Goal: Information Seeking & Learning: Understand process/instructions

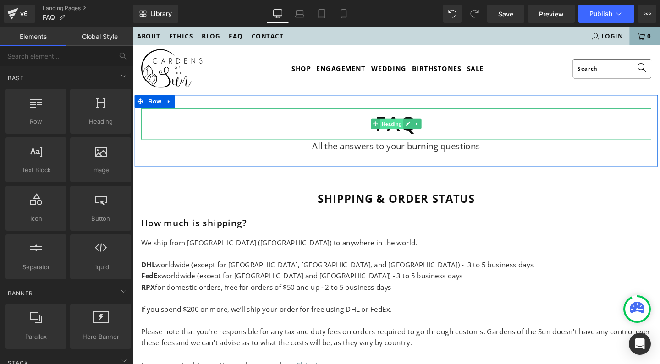
click at [398, 129] on span "Heading" at bounding box center [405, 129] width 25 height 11
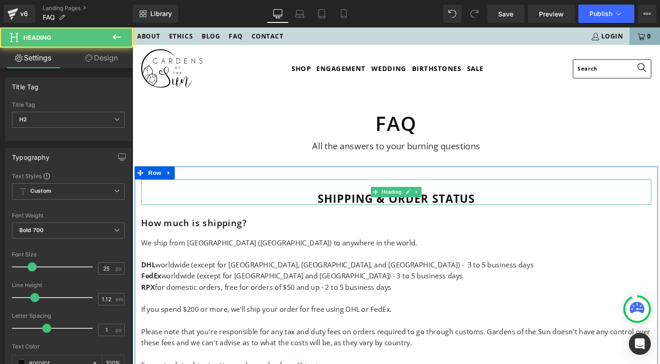
click at [374, 211] on h2 "Shipping & order status" at bounding box center [410, 207] width 536 height 13
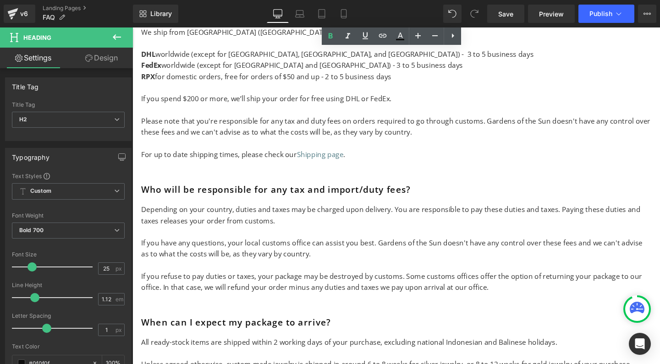
scroll to position [226, 0]
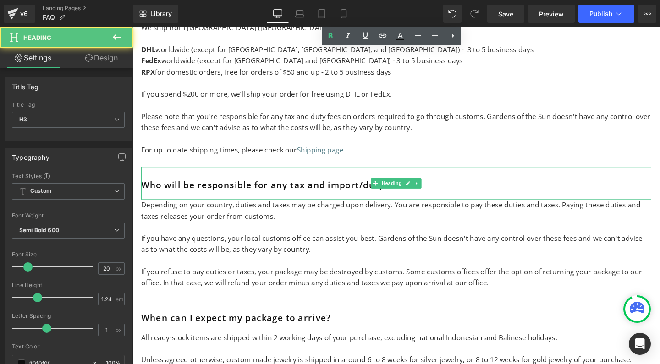
click at [173, 189] on h3 "Who will be responsible for any tax and import/duty fees?" at bounding box center [410, 193] width 536 height 11
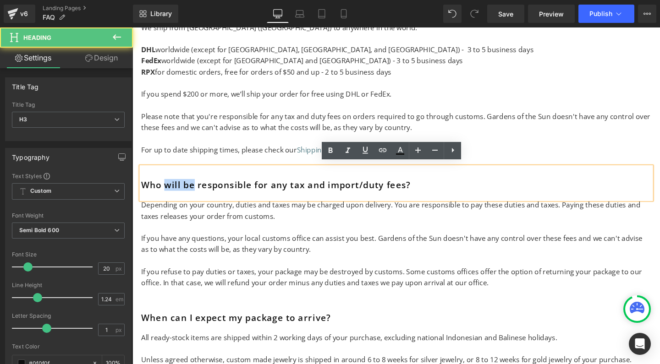
drag, startPoint x: 195, startPoint y: 190, endPoint x: 164, endPoint y: 191, distance: 30.7
click at [164, 191] on h3 "Who will be responsible for any tax and import/duty fees?" at bounding box center [410, 193] width 536 height 11
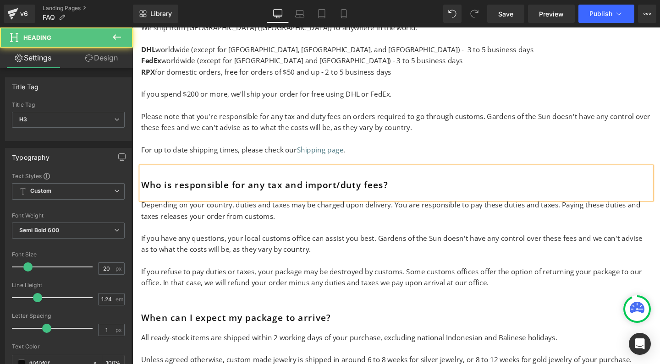
click at [347, 190] on h3 "Who is responsible for any tax and import/duty fees?" at bounding box center [410, 193] width 536 height 11
click at [296, 190] on h3 "Who is responsible for any tax and import or duty fees?" at bounding box center [410, 193] width 536 height 11
click at [332, 190] on h3 "Who is responsible for any tax, import or duty fees?" at bounding box center [410, 193] width 536 height 11
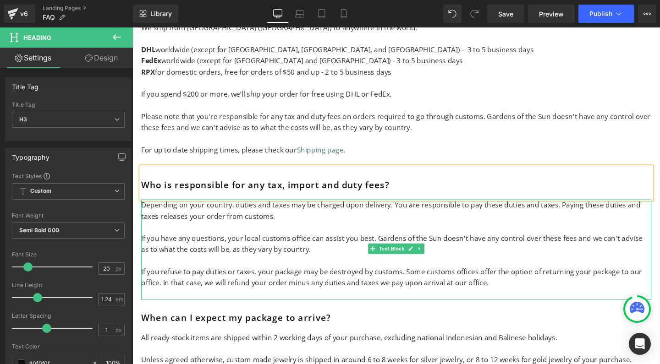
click at [305, 233] on p at bounding box center [410, 238] width 536 height 12
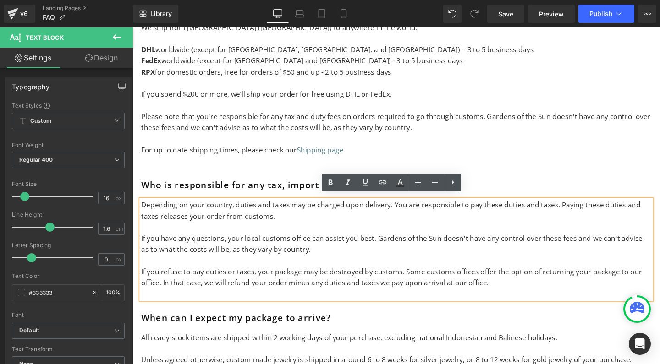
click at [420, 209] on span "Depending on your country, duties and taxes may be charged upon delivery. You a…" at bounding box center [404, 220] width 525 height 22
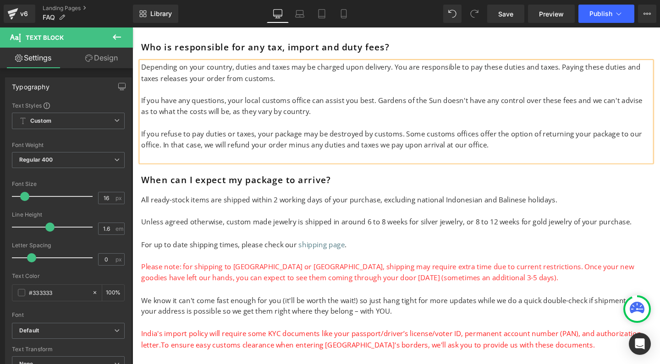
scroll to position [417, 0]
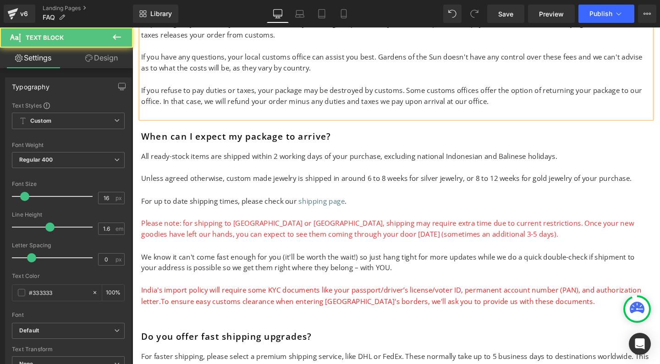
click at [317, 99] on p "If you refuse to pay duties or taxes, your package may be destroyed by customs.…" at bounding box center [410, 99] width 536 height 23
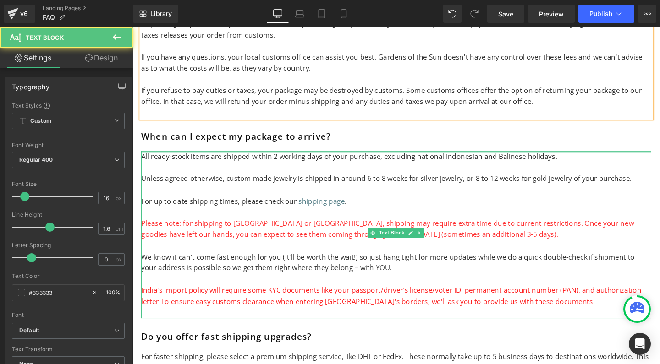
click at [172, 158] on div at bounding box center [410, 159] width 536 height 2
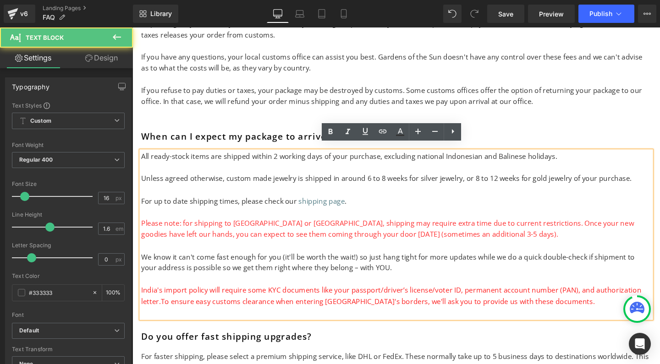
click at [171, 158] on p "All ready-stock items are shipped within 2 working days of your purchase, exclu…" at bounding box center [410, 164] width 536 height 12
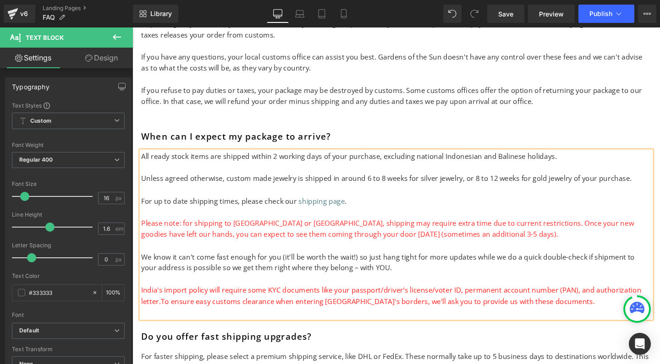
click at [266, 230] on p "Please note: for shipping to China or India, s hipping may require extra time d…" at bounding box center [410, 239] width 536 height 23
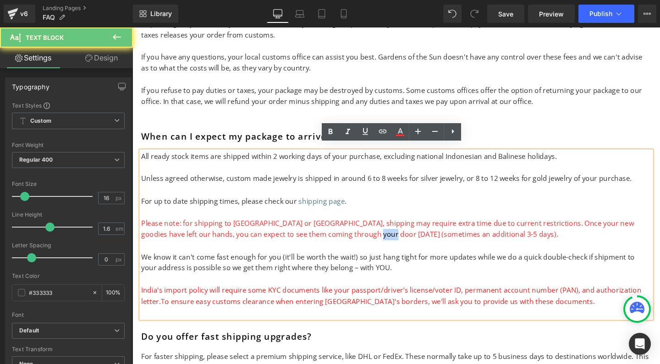
click at [266, 230] on p "Please note: for shipping to China or India, s hipping may require extra time d…" at bounding box center [410, 239] width 536 height 23
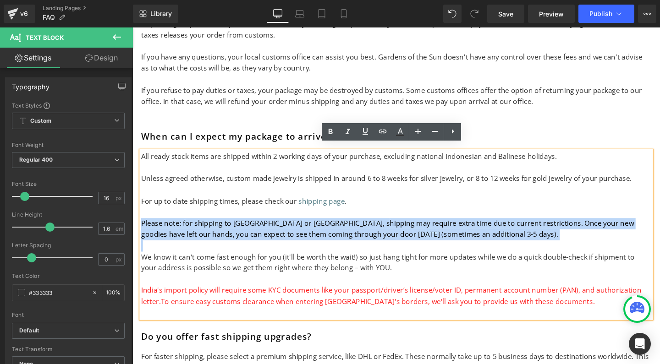
click at [407, 229] on span "hipping may require extra time due to current restrictions. Once your new goodi…" at bounding box center [401, 240] width 518 height 22
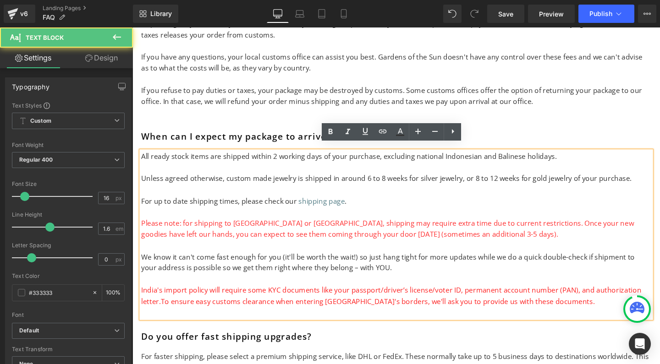
click at [188, 229] on span "Please note: for shipping to China or India, s hipping may require extra time d…" at bounding box center [401, 240] width 518 height 22
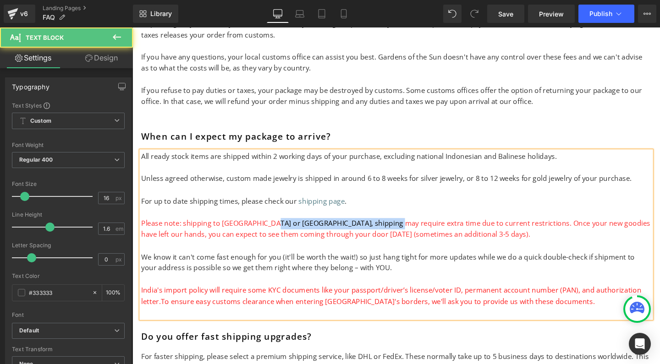
drag, startPoint x: 270, startPoint y: 226, endPoint x: 307, endPoint y: 227, distance: 36.2
click at [307, 229] on span "Please note: shipping to China or India, s hipping may require extra time due t…" at bounding box center [409, 240] width 535 height 22
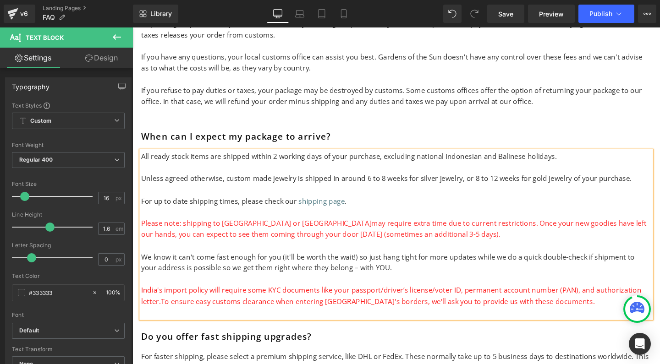
click at [259, 264] on p "We know it can't come fast enough for you (it'll be worth the wait!) so just ha…" at bounding box center [410, 275] width 536 height 23
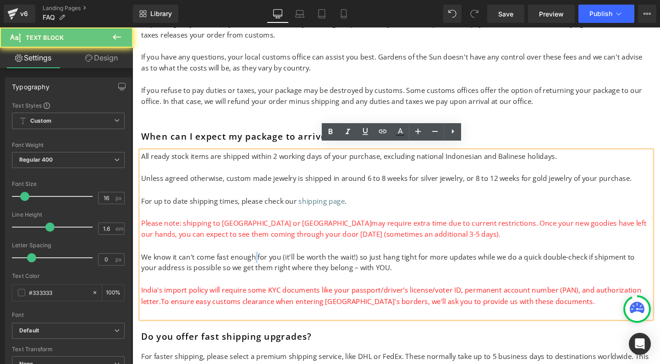
click at [259, 264] on p "We know it can't come fast enough for you (it'll be worth the wait!) so just ha…" at bounding box center [410, 275] width 536 height 23
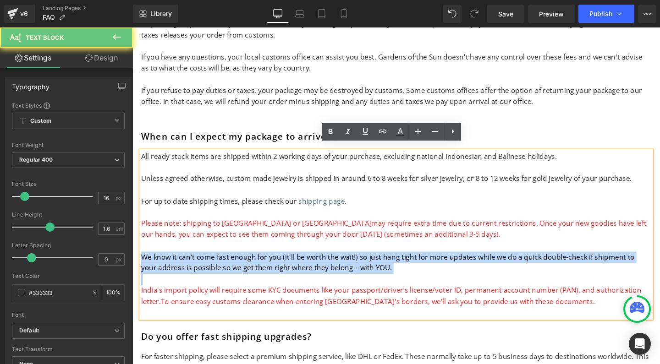
click at [259, 264] on p "We know it can't come fast enough for you (it'll be worth the wait!) so just ha…" at bounding box center [410, 275] width 536 height 23
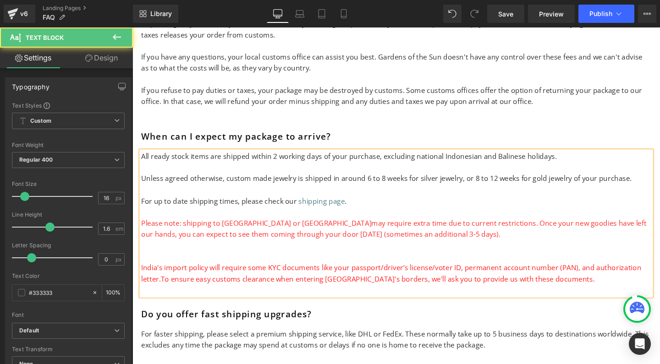
click at [371, 206] on p "F or up to date shipping times, please check our shipping page ." at bounding box center [410, 211] width 536 height 12
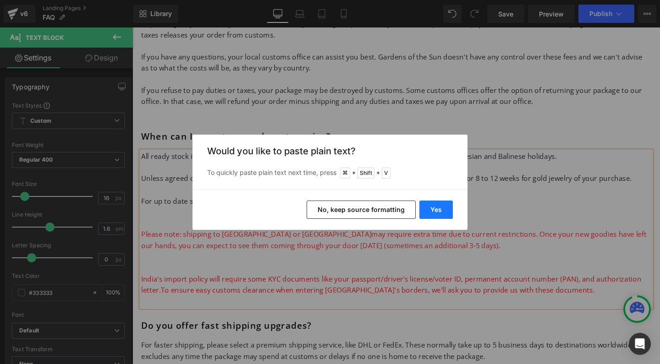
click at [436, 211] on button "Yes" at bounding box center [435, 210] width 33 height 18
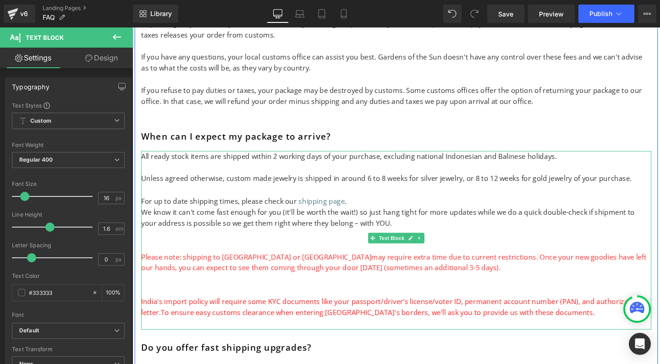
click at [147, 217] on span "We know it can't come fast enough for you (it'll be worth the wait!) so just ha…" at bounding box center [401, 228] width 519 height 22
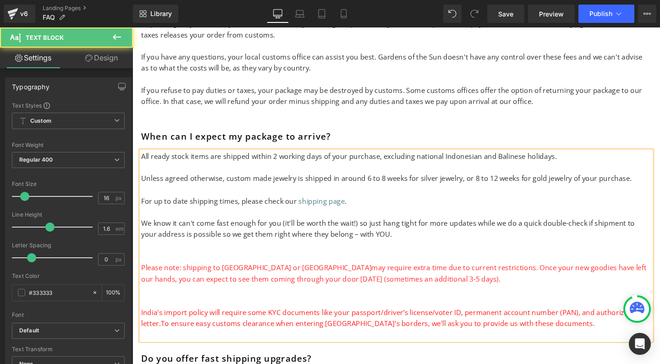
click at [192, 253] on p at bounding box center [410, 258] width 536 height 12
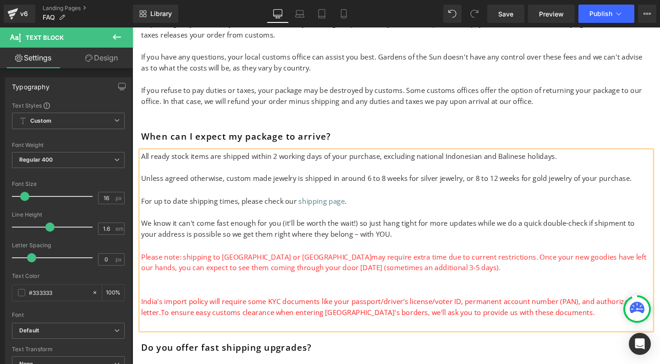
click at [174, 229] on span "We know it can't come fast enough for you (it'll be worth the wait!) so just ha…" at bounding box center [401, 240] width 519 height 22
click at [174, 229] on span "We know your new" at bounding box center [174, 234] width 65 height 10
drag, startPoint x: 462, startPoint y: 238, endPoint x: 130, endPoint y: 222, distance: 332.3
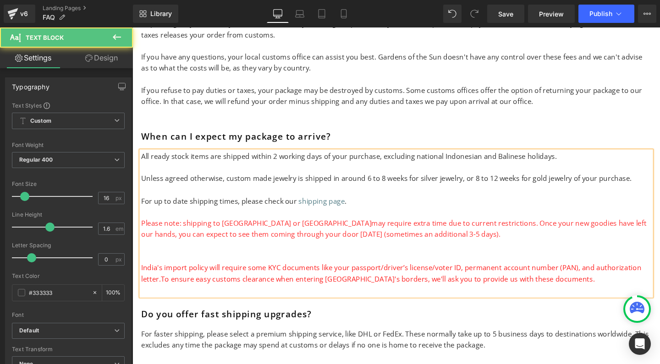
click at [239, 276] on span "India's import policy will require some KYC documents like your passport/driver…" at bounding box center [405, 287] width 526 height 22
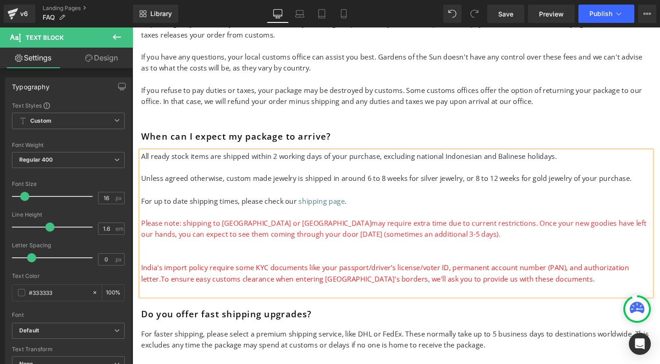
click at [235, 276] on span "India's import policy require some KYC documents like your passport/driver’s li…" at bounding box center [398, 287] width 513 height 22
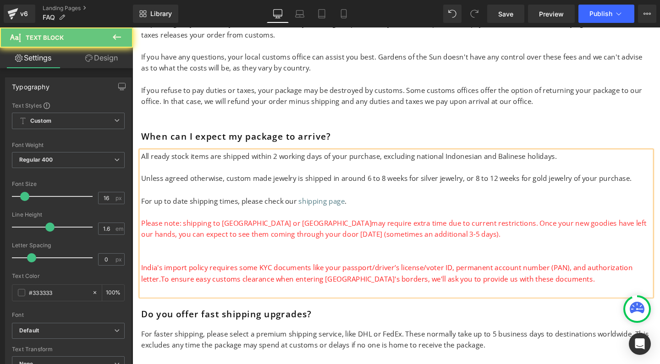
click at [249, 276] on span "India's import policy requires some KYC documents like your passport/driver’s l…" at bounding box center [400, 287] width 517 height 22
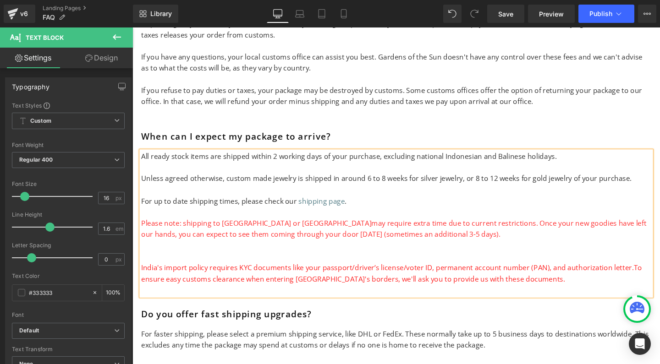
click at [249, 276] on span "India's import policy requires KYC documents like your passport/driver’s licens…" at bounding box center [405, 287] width 527 height 22
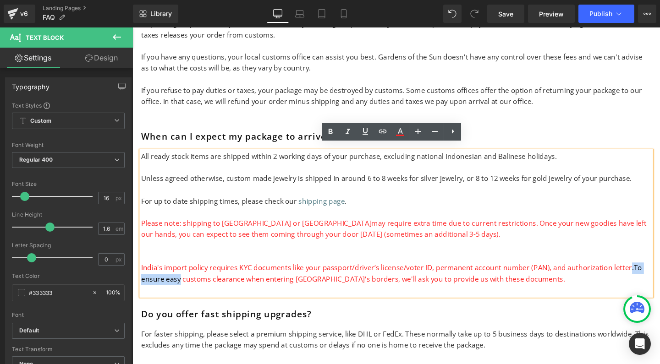
drag, startPoint x: 646, startPoint y: 272, endPoint x: 181, endPoint y: 283, distance: 465.0
click at [181, 283] on span "India's import policy requires KYC documents like your passport/driver’s licens…" at bounding box center [405, 287] width 527 height 22
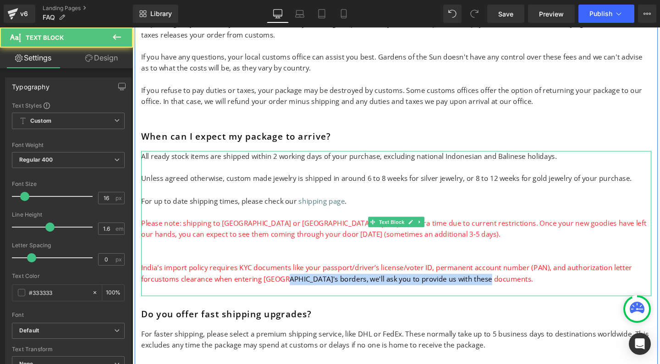
drag, startPoint x: 273, startPoint y: 283, endPoint x: 512, endPoint y: 287, distance: 238.4
click at [512, 287] on p "India's import policy requires KYC documents like your passport/driver’s licens…" at bounding box center [410, 286] width 536 height 23
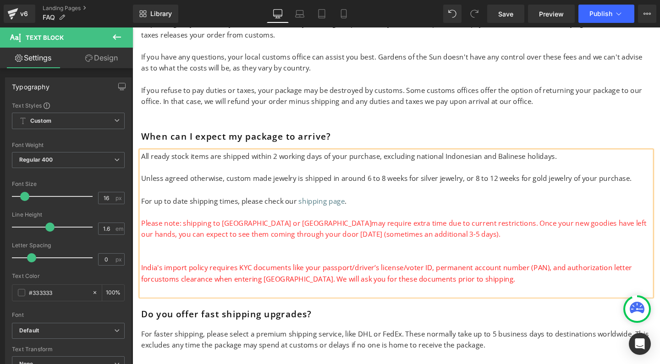
click at [248, 229] on span "Please note: shipping to China or India may require extra time due to current r…" at bounding box center [407, 240] width 531 height 22
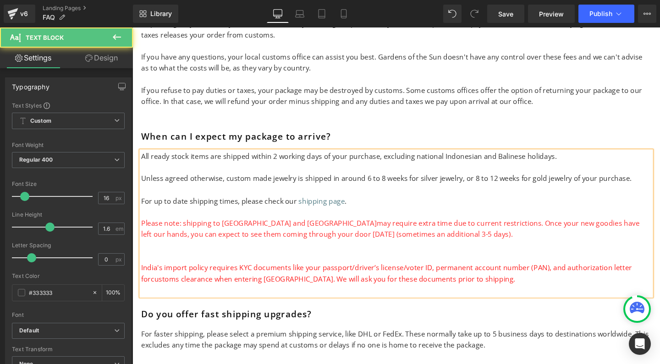
drag, startPoint x: 453, startPoint y: 224, endPoint x: 455, endPoint y: 233, distance: 9.5
click at [455, 233] on p "Please note: shipping to China and India may require extra time due to current …" at bounding box center [410, 239] width 536 height 23
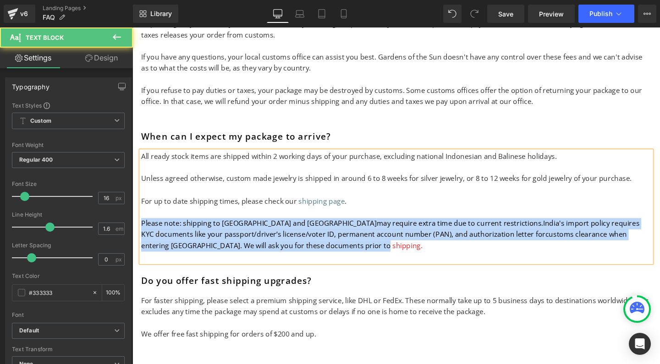
drag, startPoint x: 267, startPoint y: 250, endPoint x: 125, endPoint y: 226, distance: 144.1
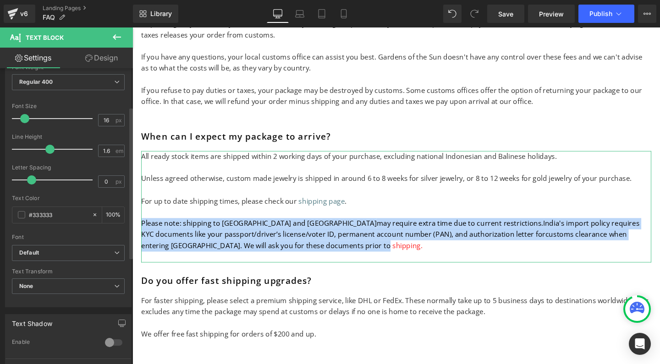
scroll to position [79, 0]
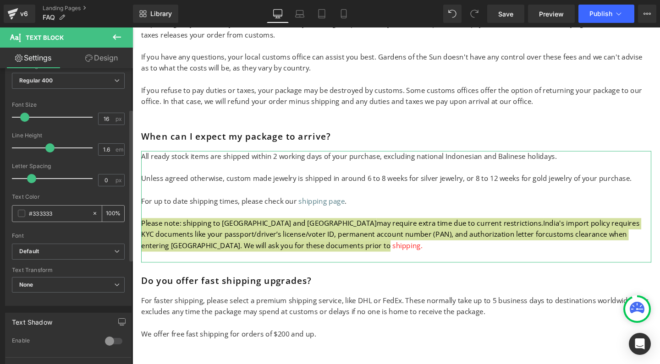
click at [19, 211] on span at bounding box center [21, 213] width 7 height 7
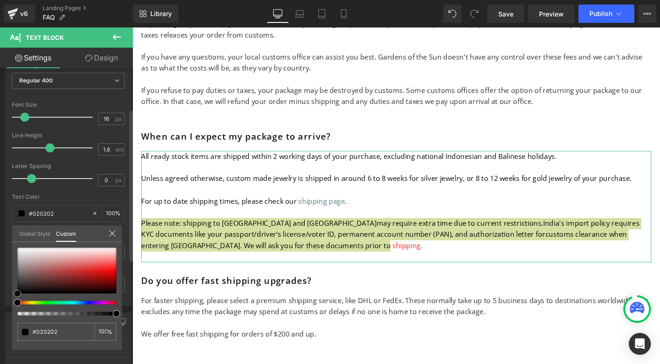
drag, startPoint x: 17, startPoint y: 284, endPoint x: 15, endPoint y: 301, distance: 17.2
click at [17, 301] on div at bounding box center [66, 282] width 99 height 68
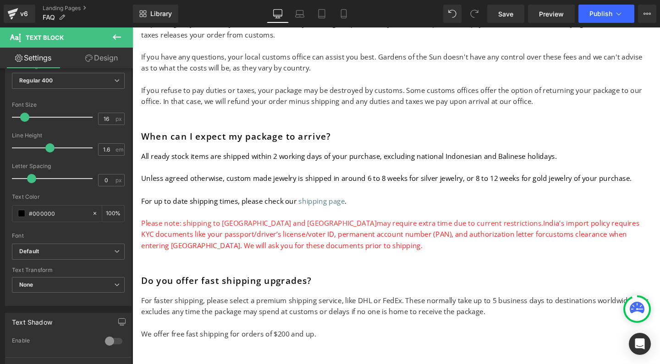
click at [214, 243] on p "Please note: shipping to China and India may require extra time due to current …" at bounding box center [410, 245] width 536 height 35
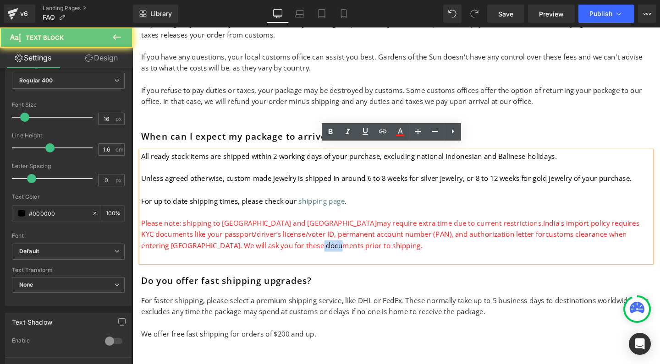
click at [214, 243] on p "Please note: shipping to China and India may require extra time due to current …" at bounding box center [410, 245] width 536 height 35
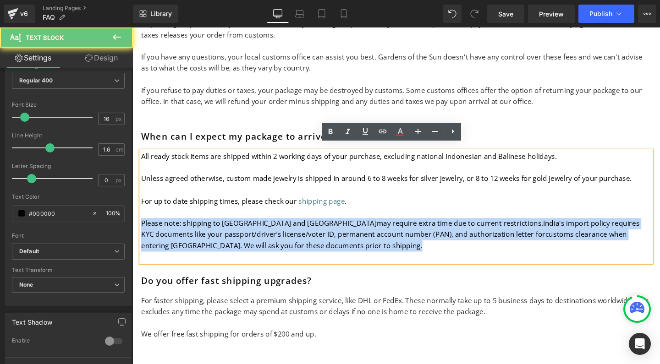
click at [214, 243] on p "Please note: shipping to China and India may require extra time due to current …" at bounding box center [410, 245] width 536 height 35
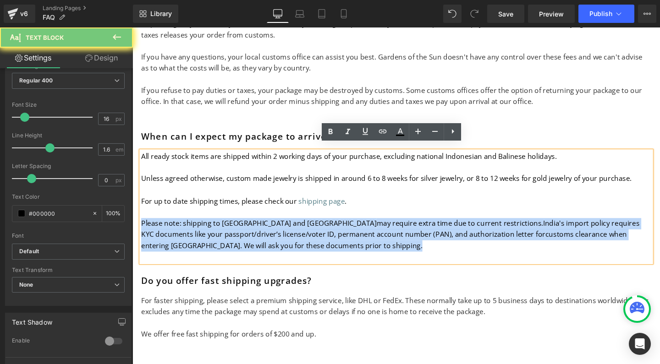
click at [214, 243] on p "Please note: shipping to China and India may require extra time due to current …" at bounding box center [410, 245] width 536 height 35
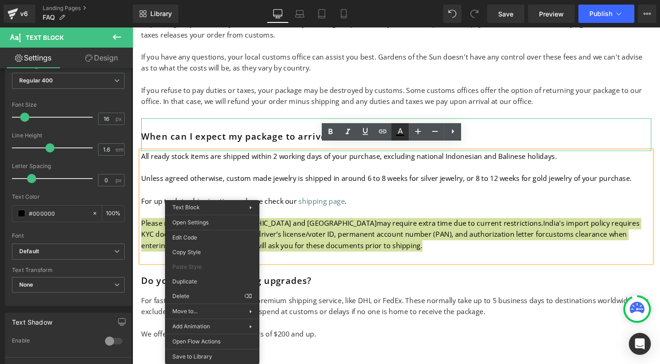
click at [398, 129] on icon at bounding box center [400, 132] width 11 height 11
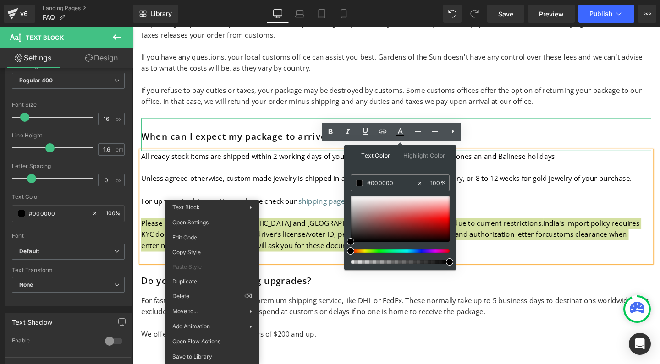
click at [361, 183] on span at bounding box center [359, 183] width 6 height 6
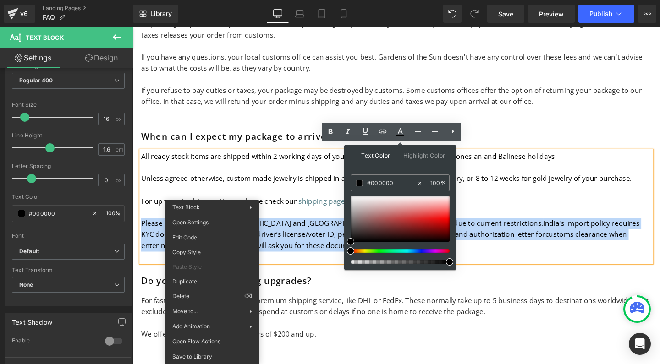
click at [315, 235] on span "India's import policy requires KYC documents like your passport/driver’s licens…" at bounding box center [404, 240] width 524 height 22
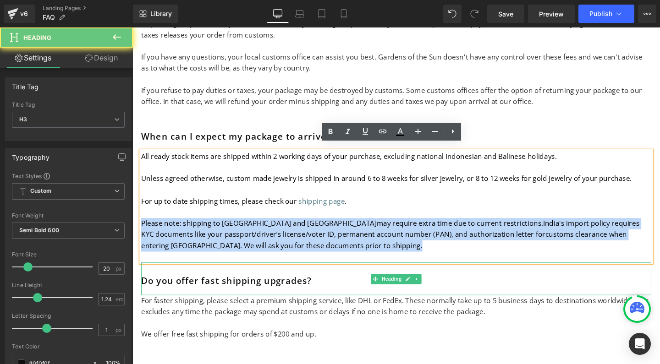
click at [298, 278] on div "Do you offer fast shipping upgrades?" at bounding box center [410, 292] width 536 height 34
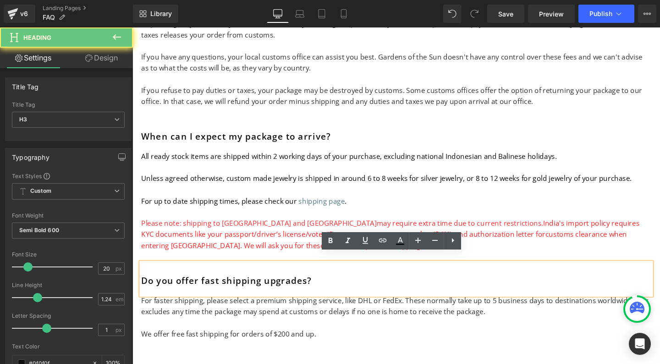
click at [292, 275] on div "Do you offer fast shipping upgrades?" at bounding box center [410, 292] width 536 height 34
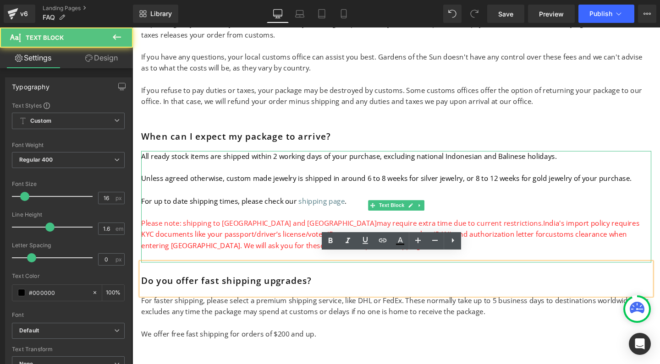
click at [261, 240] on span "India's import policy requires KYC documents like your passport/driver’s licens…" at bounding box center [404, 240] width 524 height 22
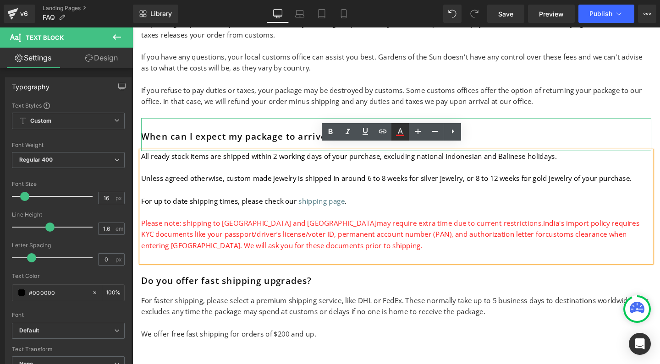
click at [399, 134] on icon at bounding box center [400, 132] width 11 height 11
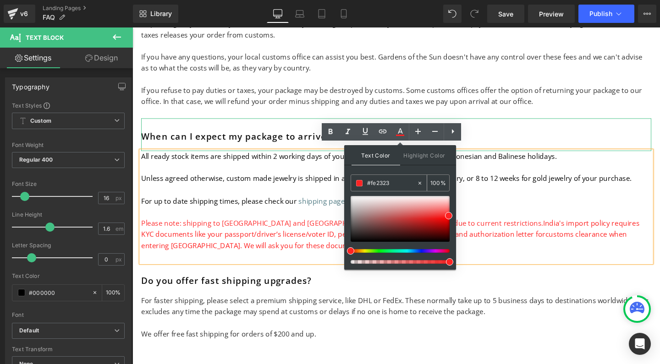
click at [358, 187] on div "#000000" at bounding box center [384, 183] width 66 height 16
click at [359, 185] on span at bounding box center [359, 183] width 6 height 6
click at [406, 173] on div "Text Color Highlight Color #333333 #000000 100 % transparent 0 %" at bounding box center [400, 207] width 112 height 125
click at [392, 181] on input "#000000" at bounding box center [392, 183] width 50 height 10
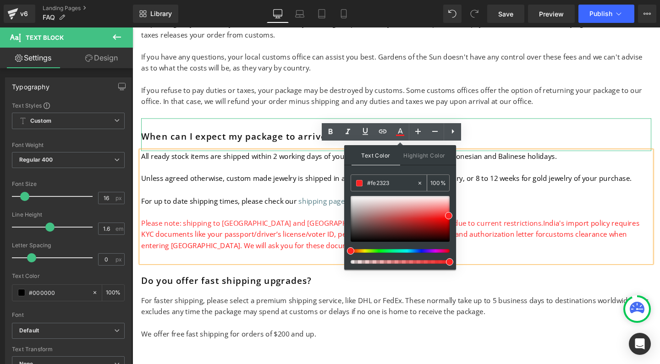
click at [392, 181] on input "#000000" at bounding box center [392, 183] width 50 height 10
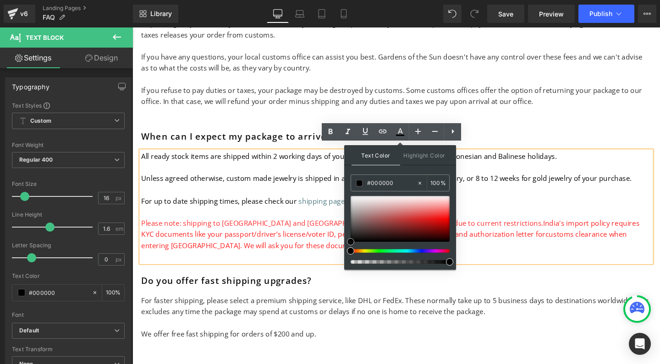
drag, startPoint x: 486, startPoint y: 266, endPoint x: 349, endPoint y: 269, distance: 136.7
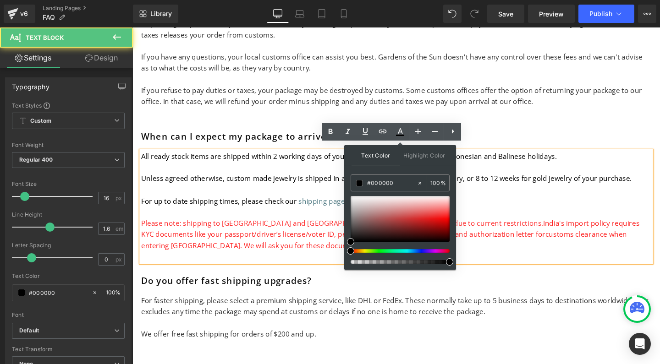
click at [534, 158] on p "All ready stock items are shipped within 2 working days of your purchase, exclu…" at bounding box center [410, 164] width 536 height 12
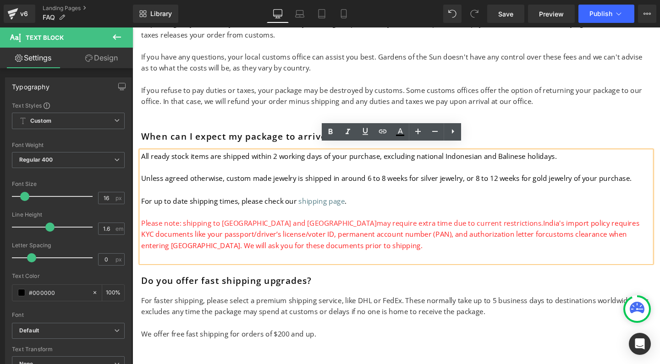
click at [320, 236] on span "India's import policy requires KYC documents like your passport/driver’s licens…" at bounding box center [404, 240] width 524 height 22
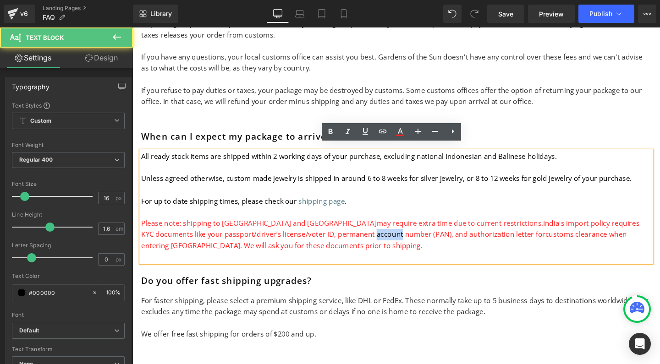
click at [320, 236] on span "India's import policy requires KYC documents like your passport/driver’s licens…" at bounding box center [404, 240] width 524 height 22
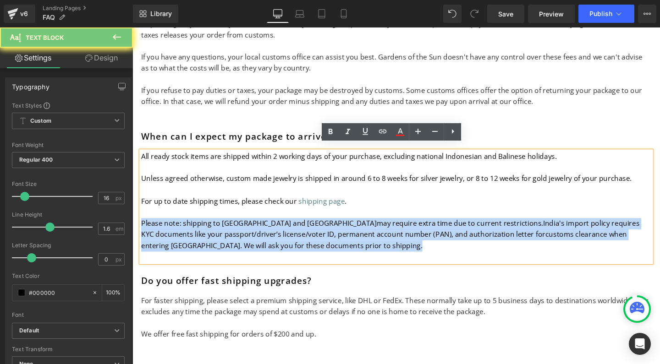
click at [320, 236] on span "India's import policy requires KYC documents like your passport/driver’s licens…" at bounding box center [404, 240] width 524 height 22
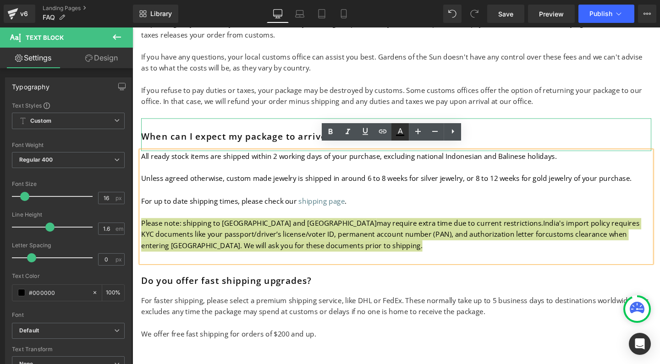
click at [400, 127] on icon at bounding box center [400, 132] width 11 height 11
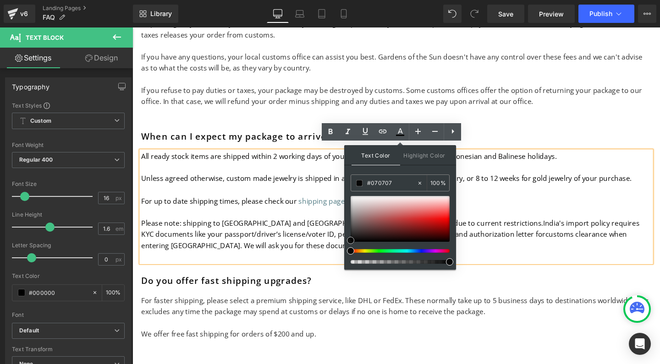
drag, startPoint x: 487, startPoint y: 267, endPoint x: 354, endPoint y: 253, distance: 134.2
drag, startPoint x: 352, startPoint y: 240, endPoint x: 353, endPoint y: 254, distance: 14.3
click at [353, 254] on div at bounding box center [400, 230] width 99 height 68
click at [353, 242] on link at bounding box center [353, 242] width 0 height 0
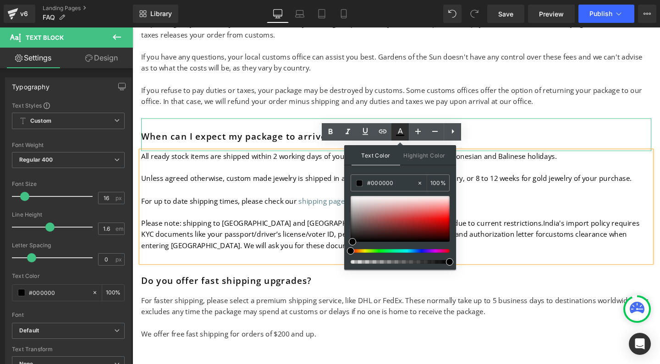
click at [400, 131] on icon at bounding box center [400, 132] width 11 height 11
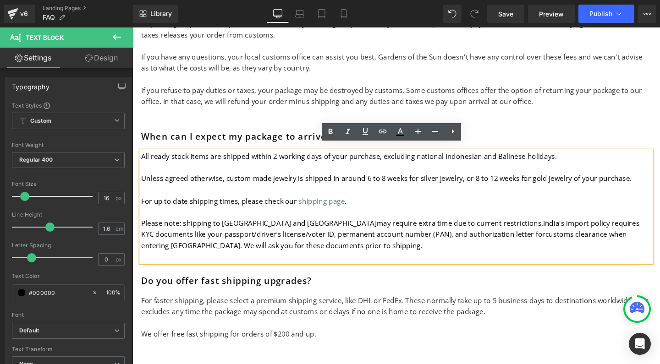
click at [385, 216] on p at bounding box center [410, 222] width 536 height 12
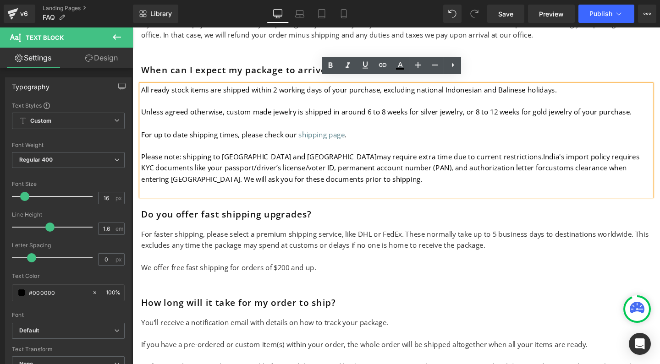
scroll to position [512, 0]
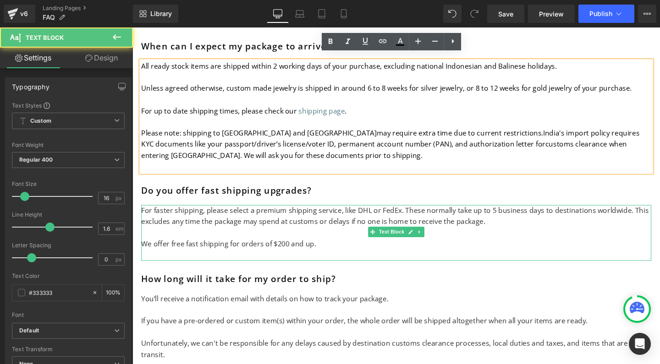
click at [149, 215] on p "For faster shipping, please select a premium shipping service, like DHL or FedE…" at bounding box center [410, 226] width 536 height 23
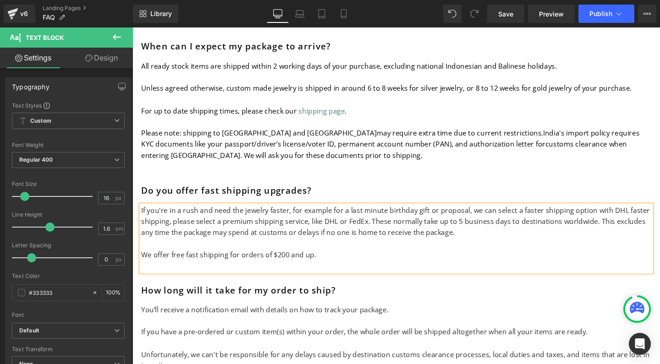
drag, startPoint x: 497, startPoint y: 212, endPoint x: 502, endPoint y: 261, distance: 49.3
click at [502, 261] on div "If you're in a rush and need the jewelry faster, for example for a last minute …" at bounding box center [410, 250] width 536 height 71
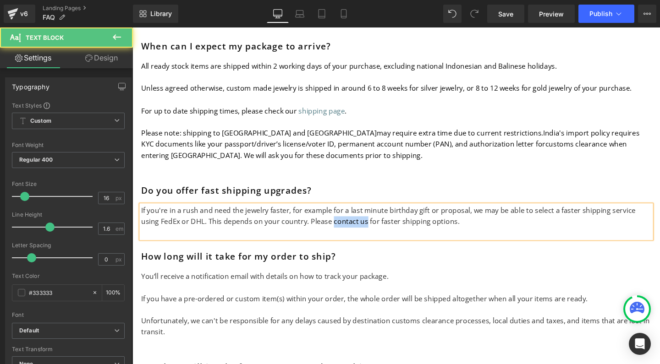
drag, startPoint x: 354, startPoint y: 223, endPoint x: 320, endPoint y: 223, distance: 33.9
click at [320, 223] on p "If you're in a rush and need the jewelry faster, for example for a last minute …" at bounding box center [410, 226] width 536 height 23
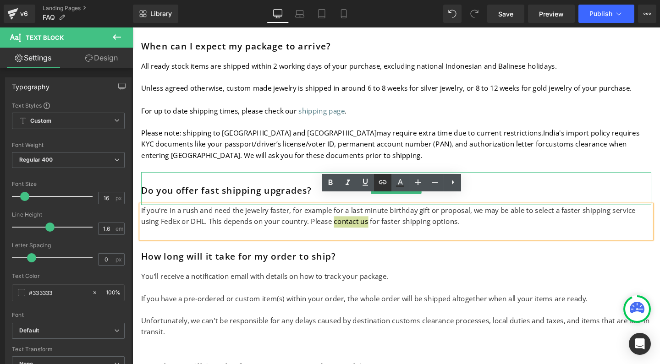
click at [386, 183] on icon at bounding box center [382, 182] width 11 height 11
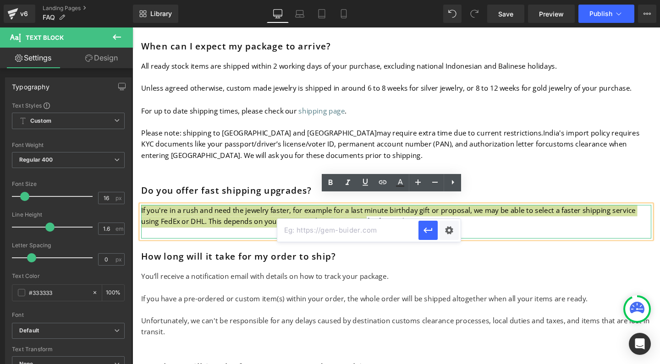
click at [313, 225] on input "text" at bounding box center [347, 230] width 141 height 23
type input "mailto:info@gardensofthesun.com"
click at [426, 234] on icon "button" at bounding box center [428, 230] width 11 height 11
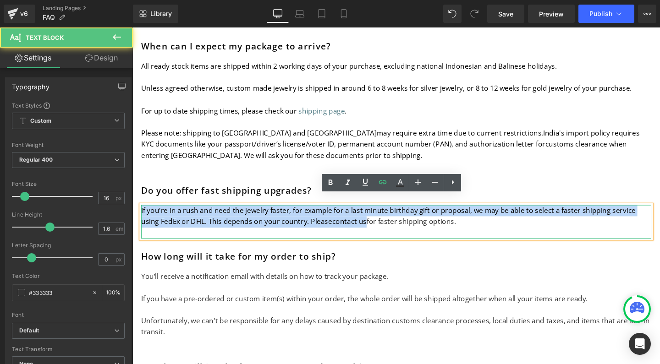
click at [422, 221] on p "If you're in a rush and need the jewelry faster, for example for a last minute …" at bounding box center [410, 226] width 536 height 23
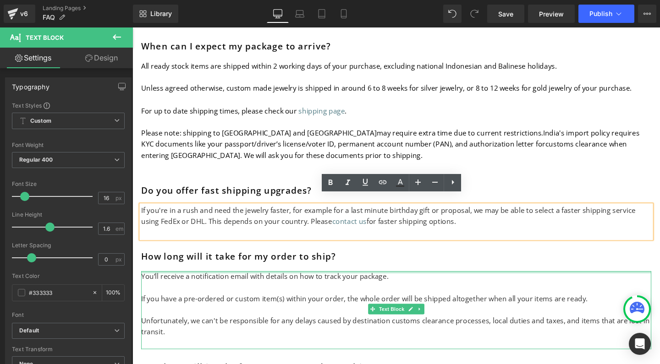
click at [146, 284] on div at bounding box center [410, 285] width 536 height 2
click at [146, 284] on p "You’ll receive a notification email with details on how to track your package." at bounding box center [410, 290] width 536 height 12
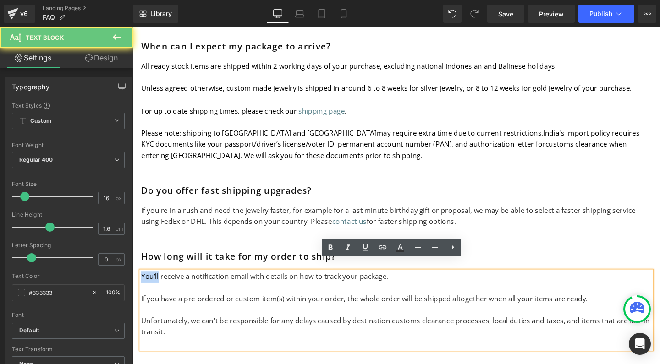
click at [149, 284] on p "You’ll receive a notification email with details on how to track your package." at bounding box center [410, 290] width 536 height 12
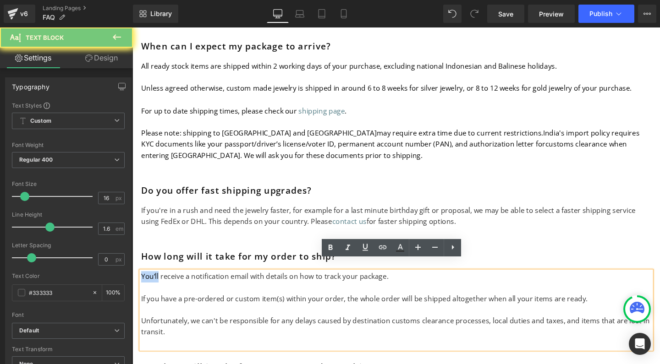
click at [149, 284] on p "You’ll receive a notification email with details on how to track your package." at bounding box center [410, 290] width 536 height 12
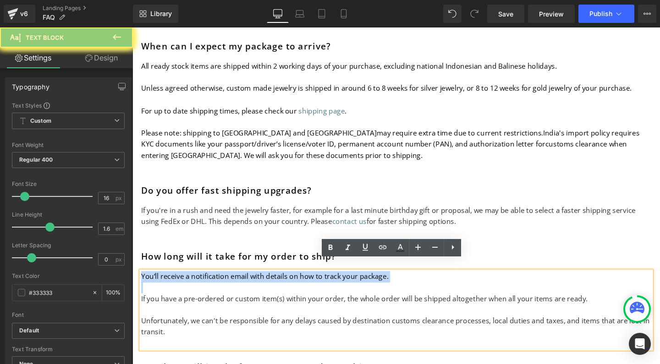
click at [149, 284] on p "You’ll receive a notification email with details on how to track your package." at bounding box center [410, 290] width 536 height 12
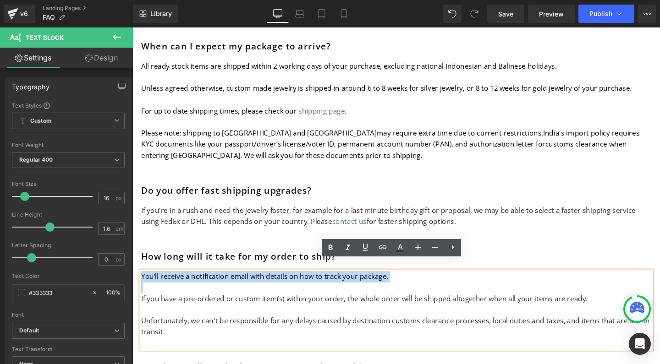
click at [149, 284] on p "You’ll receive a notification email with details on how to track your package." at bounding box center [410, 290] width 536 height 12
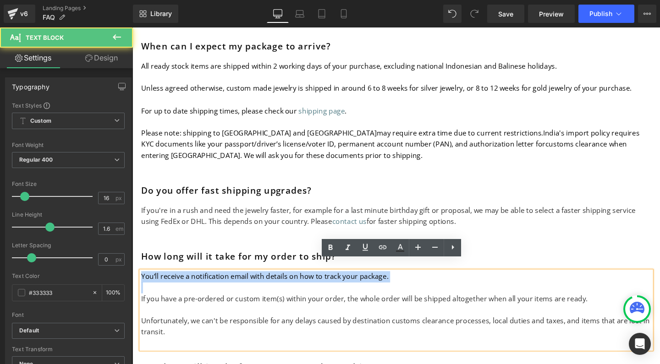
click at [149, 284] on p "You’ll receive a notification email with details on how to track your package." at bounding box center [410, 290] width 536 height 12
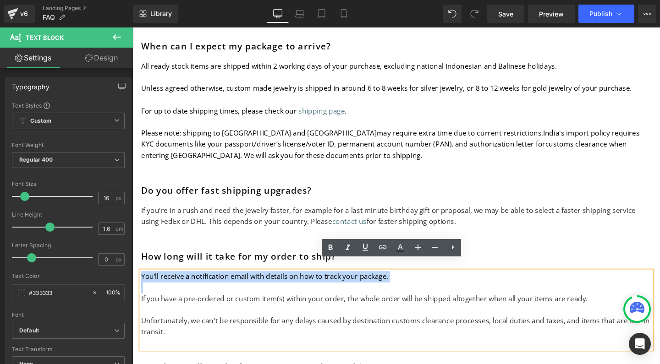
click at [156, 284] on p "You’ll receive a notification email with details on how to track your package." at bounding box center [410, 290] width 536 height 12
click at [160, 284] on p "You’ll receive a notification email with details on how to track your package." at bounding box center [410, 290] width 536 height 12
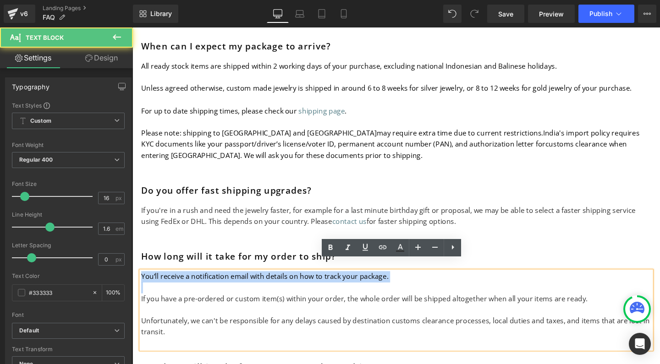
drag, startPoint x: 409, startPoint y: 281, endPoint x: 112, endPoint y: 281, distance: 297.1
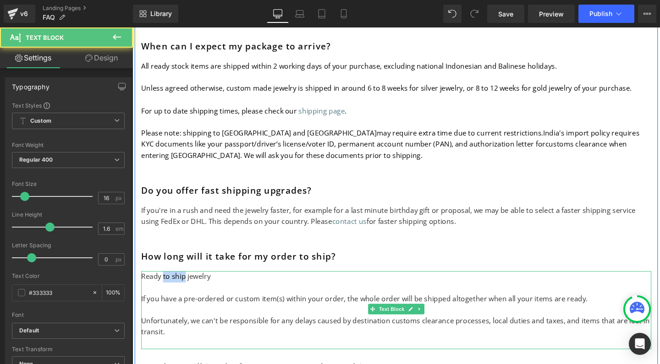
drag, startPoint x: 162, startPoint y: 280, endPoint x: 185, endPoint y: 280, distance: 22.9
click at [185, 284] on p "Ready to ship jewelry" at bounding box center [410, 290] width 536 height 12
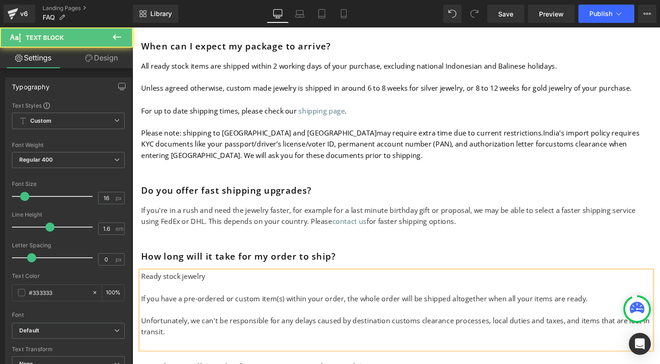
click at [230, 284] on p "Ready stock jewelry" at bounding box center [410, 290] width 536 height 12
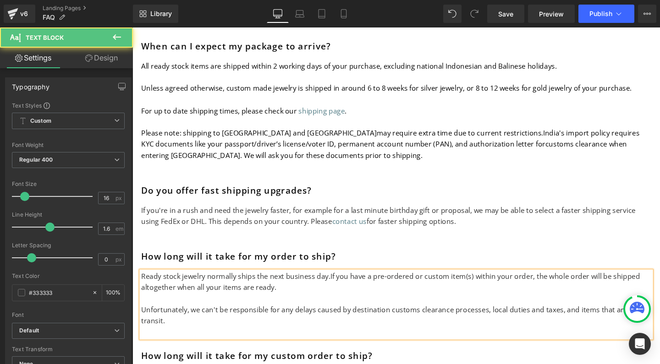
click at [359, 292] on p "Ready stock jewelry normally ships the next business day. If you have a pre-ord…" at bounding box center [410, 295] width 536 height 23
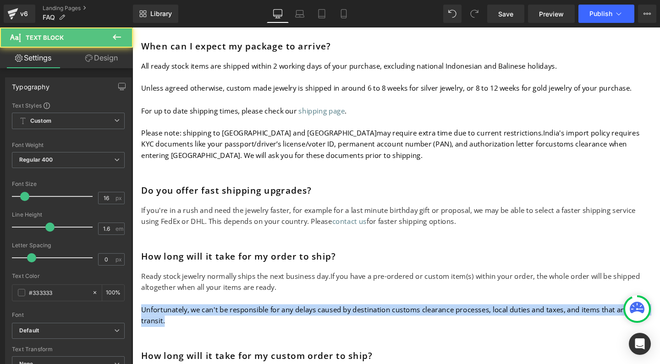
drag, startPoint x: 177, startPoint y: 320, endPoint x: 121, endPoint y: 308, distance: 57.2
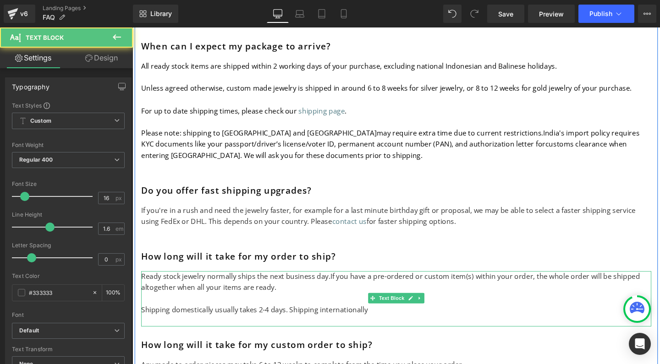
click at [150, 319] on p "Shipping domestically usually takes 2-4 days. Shipping internationally" at bounding box center [410, 325] width 536 height 12
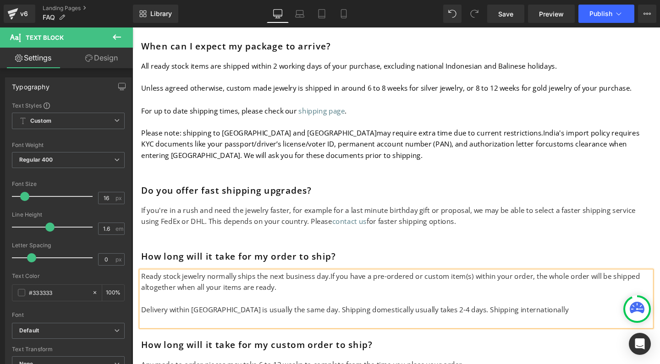
click at [342, 319] on p "Delivery within Bali is usually the same day. Shipping domestically usually tak…" at bounding box center [410, 325] width 536 height 12
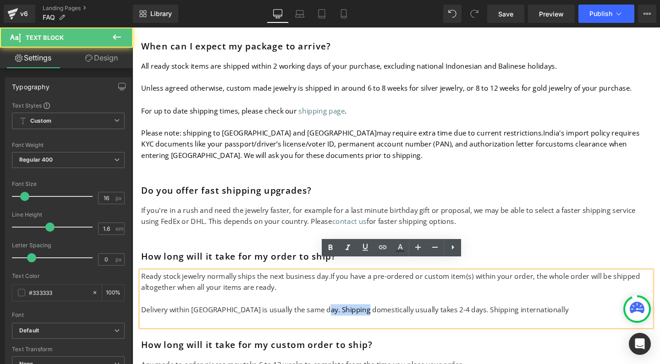
click at [342, 319] on p "Delivery within Bali is usually the same day. Shipping domestically usually tak…" at bounding box center [410, 325] width 536 height 12
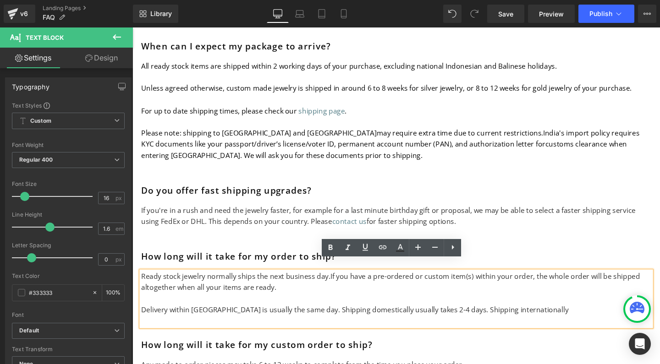
click at [535, 319] on p "Delivery within Bali is usually the same day. Shipping domestically usually tak…" at bounding box center [410, 325] width 536 height 12
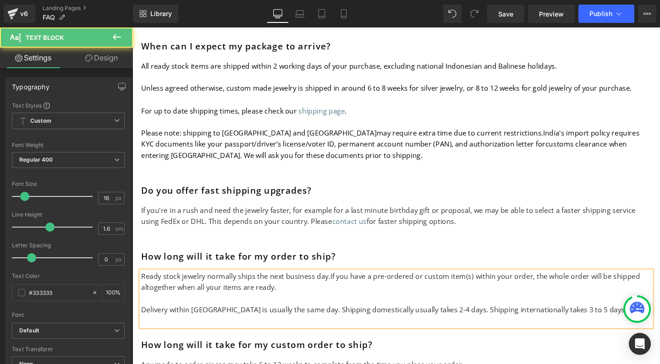
click at [559, 319] on p "Delivery within Bali is usually the same day. Shipping domestically usually tak…" at bounding box center [410, 325] width 536 height 12
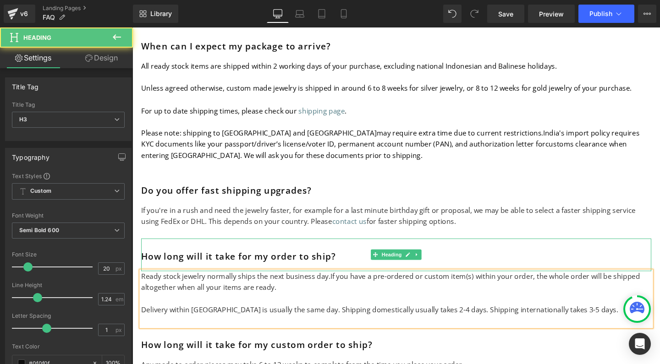
click at [606, 264] on h3 "How long will it take for my order to ship?" at bounding box center [410, 269] width 536 height 11
